Goal: Check status: Check status

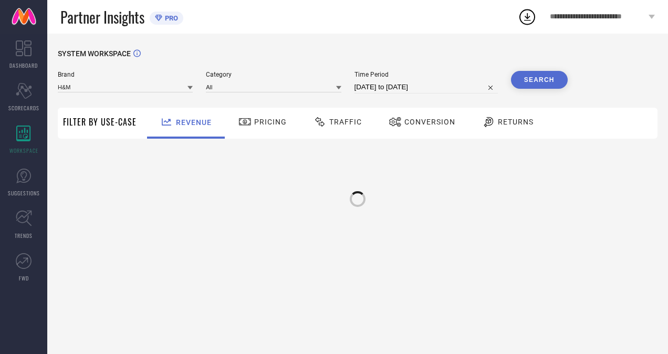
select select "7"
select select "2025"
select select "8"
select select "2025"
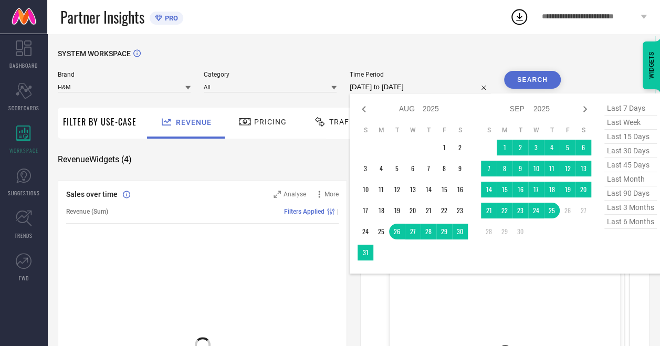
click at [445, 87] on input "[DATE] to [DATE]" at bounding box center [420, 87] width 141 height 13
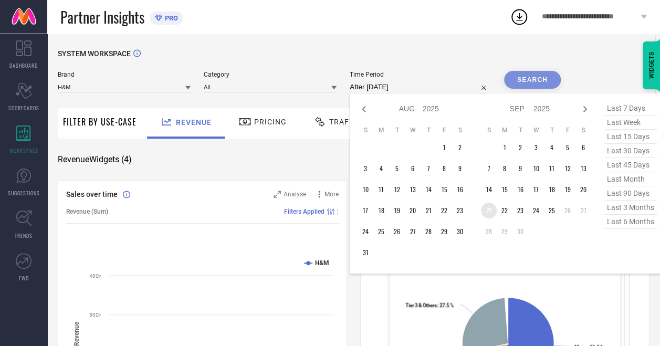
click at [483, 210] on td "21" at bounding box center [489, 211] width 16 height 16
type input "[DATE] to [DATE]"
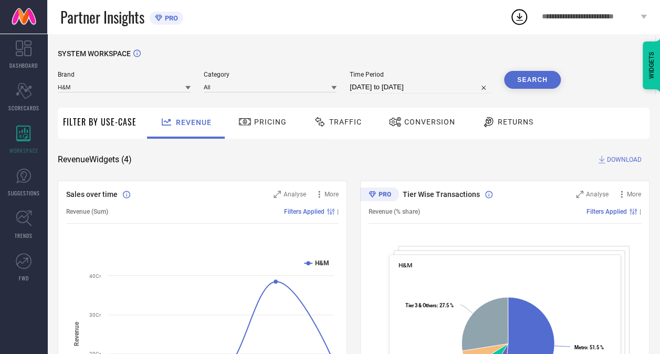
click at [538, 83] on button "Search" at bounding box center [532, 80] width 57 height 18
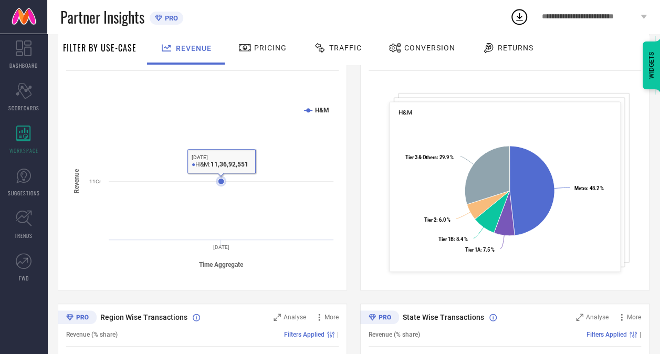
scroll to position [68, 0]
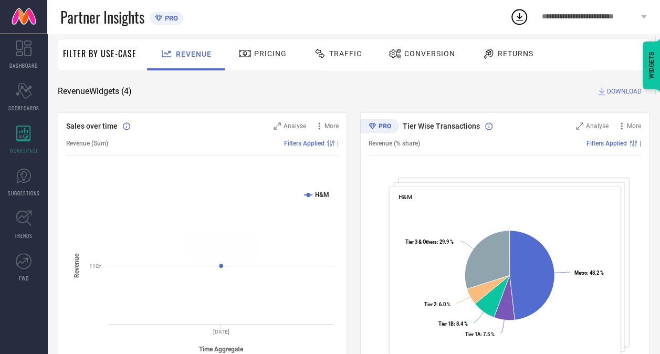
click at [347, 49] on div "Traffic" at bounding box center [338, 54] width 54 height 18
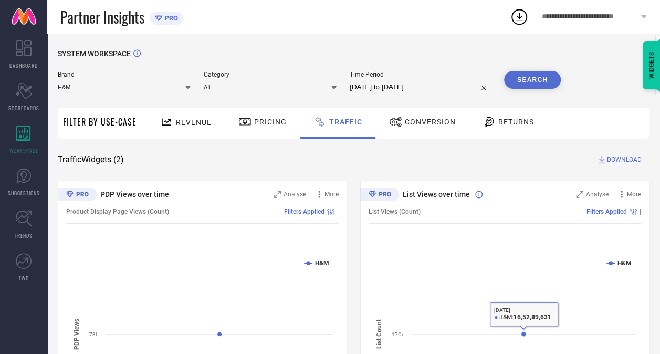
scroll to position [0, 0]
select select "8"
select select "2025"
select select "9"
select select "2025"
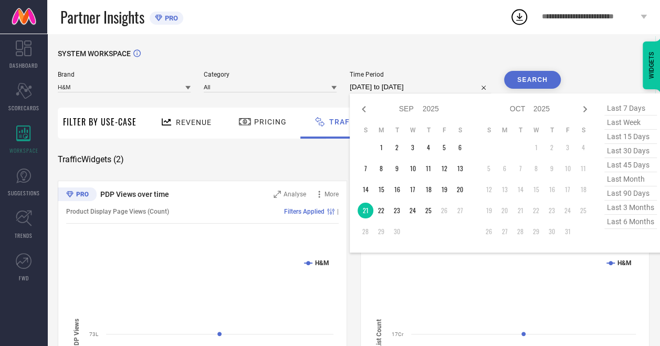
click at [406, 89] on input "[DATE] to [DATE]" at bounding box center [420, 87] width 141 height 13
click at [383, 209] on td "22" at bounding box center [381, 211] width 16 height 16
type input "[DATE] to [DATE]"
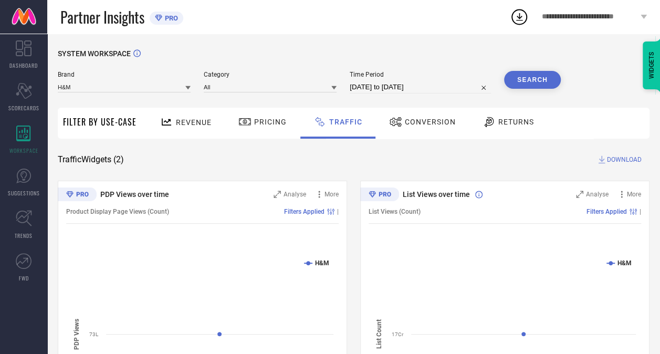
click at [534, 81] on button "Search" at bounding box center [532, 80] width 57 height 18
select select "8"
select select "2025"
select select "9"
select select "2025"
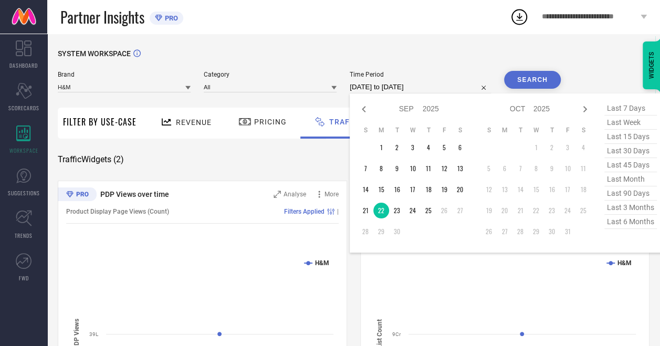
click at [410, 81] on input "[DATE] to [DATE]" at bounding box center [420, 87] width 141 height 13
click at [397, 216] on td "23" at bounding box center [397, 211] width 16 height 16
type input "[DATE] to [DATE]"
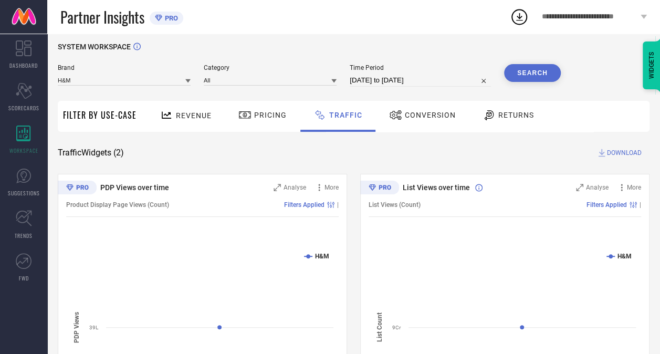
scroll to position [6, 0]
click at [529, 80] on button "Search" at bounding box center [532, 74] width 57 height 18
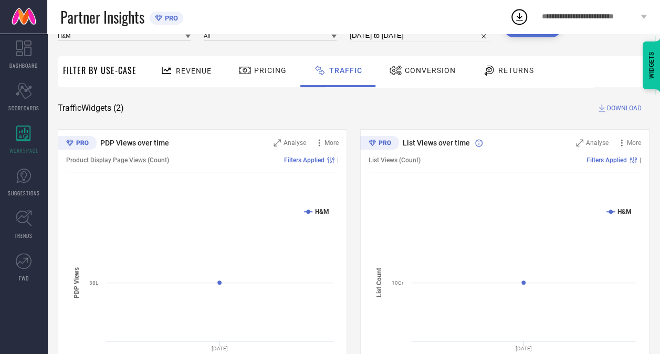
scroll to position [0, 0]
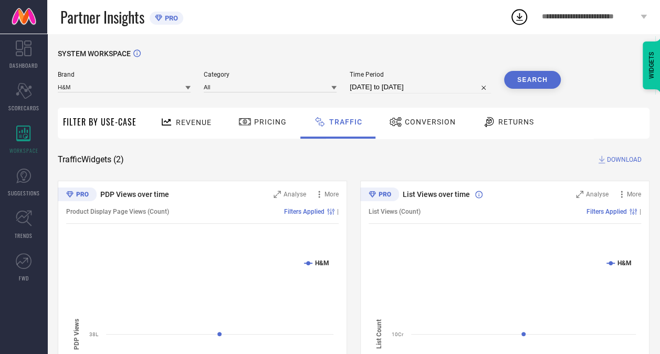
select select "8"
select select "2025"
select select "9"
select select "2025"
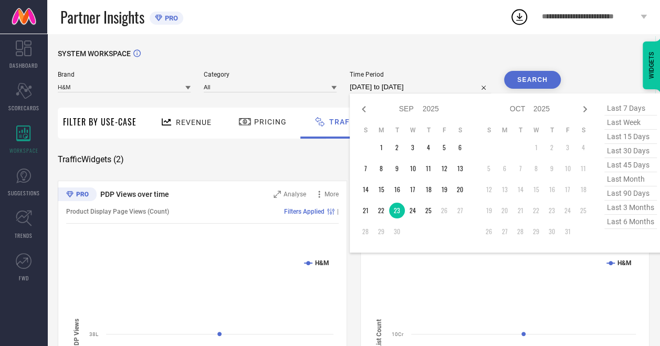
click at [429, 85] on input "[DATE] to [DATE]" at bounding box center [420, 87] width 141 height 13
click at [411, 214] on td "24" at bounding box center [413, 211] width 16 height 16
type input "[DATE] to [DATE]"
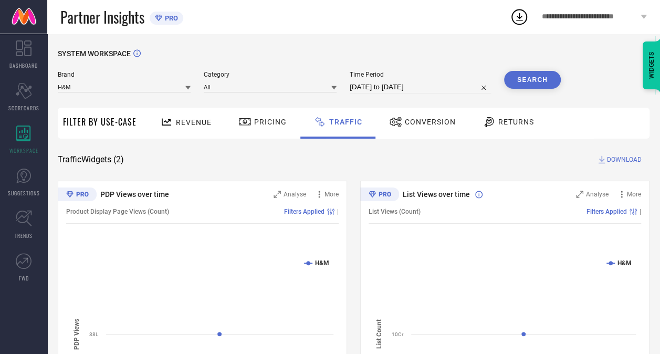
click at [537, 82] on button "Search" at bounding box center [532, 80] width 57 height 18
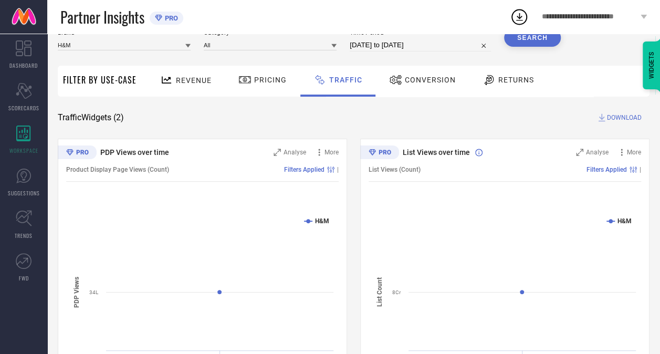
scroll to position [35, 0]
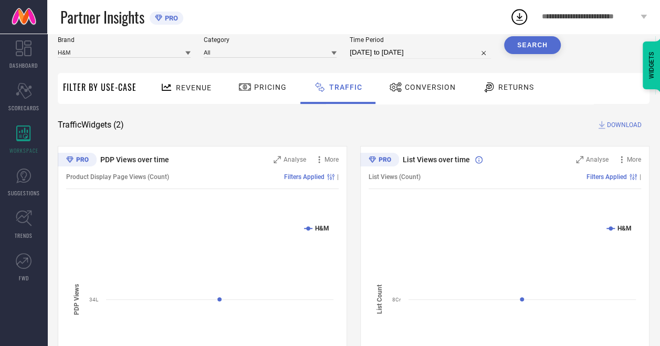
select select "8"
select select "2025"
select select "9"
select select "2025"
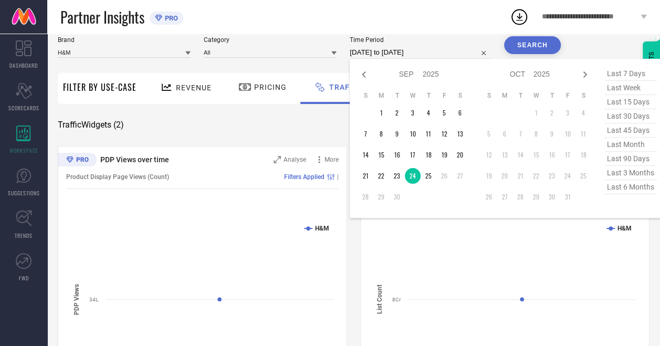
click at [441, 54] on input "[DATE] to [DATE]" at bounding box center [420, 52] width 141 height 13
click at [428, 172] on td "25" at bounding box center [428, 176] width 16 height 16
type input "[DATE] to [DATE]"
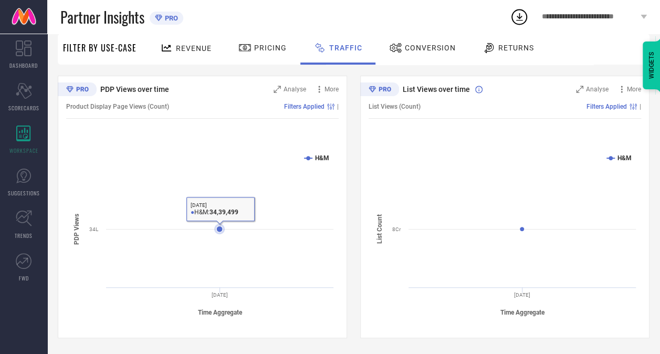
scroll to position [0, 0]
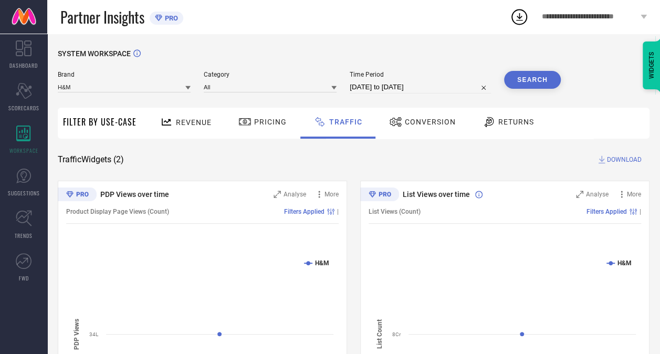
click at [531, 81] on button "Search" at bounding box center [532, 80] width 57 height 18
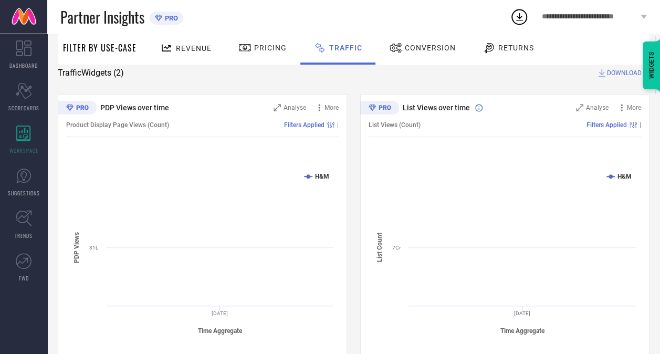
scroll to position [87, 0]
